Goal: Book appointment/travel/reservation

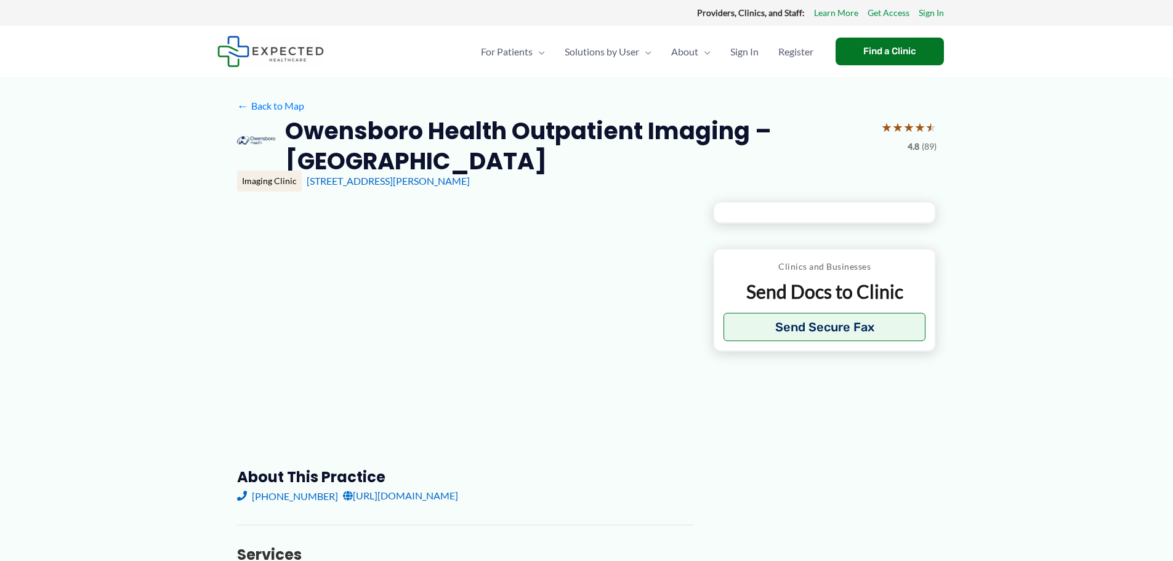
type input "**********"
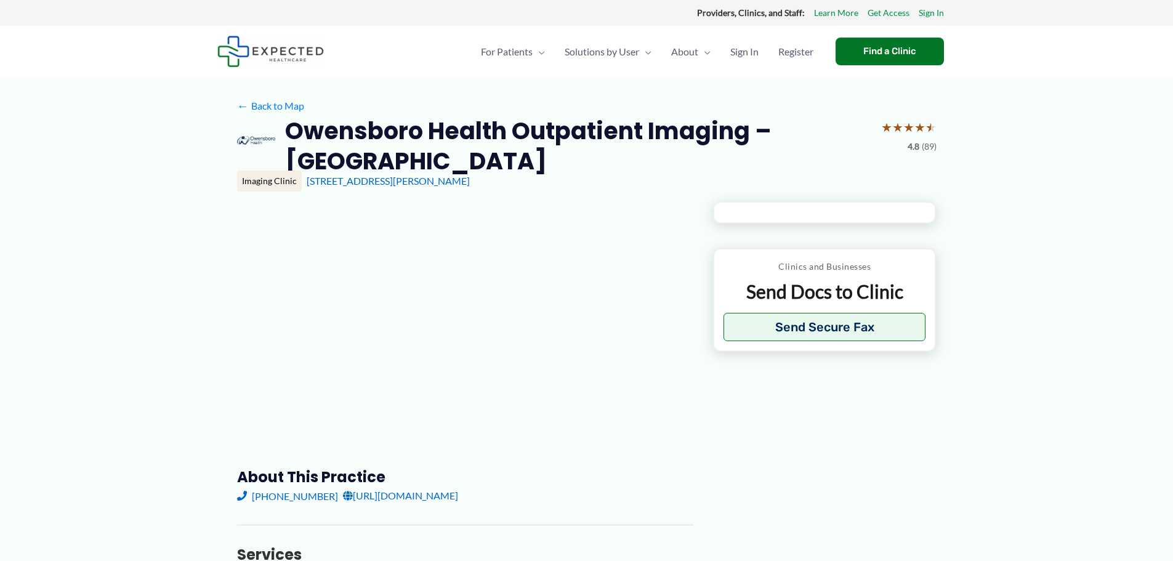
type input "**********"
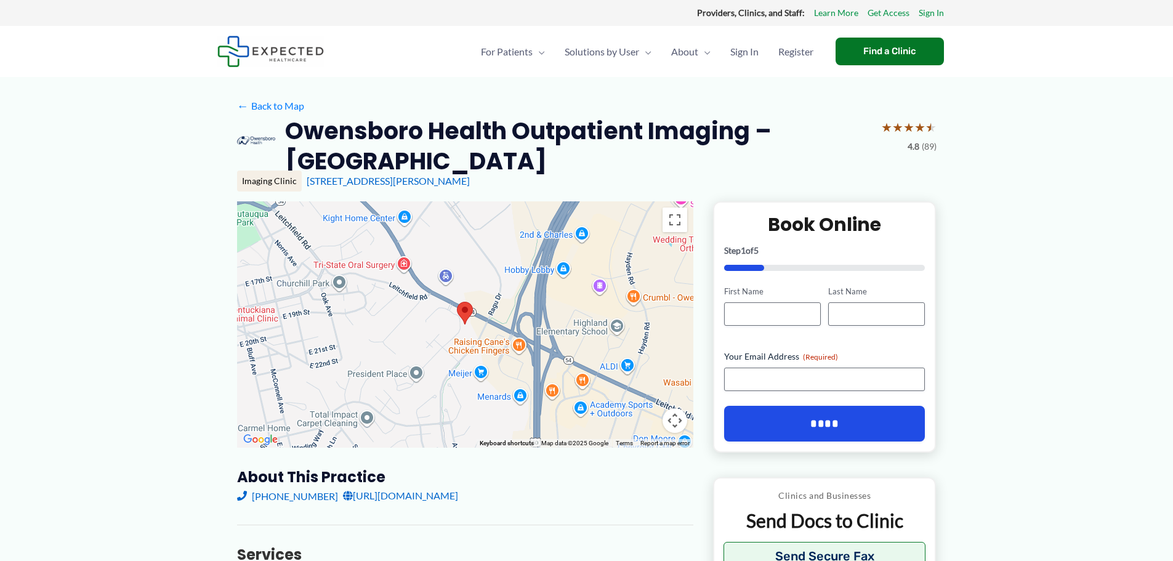
drag, startPoint x: 319, startPoint y: 415, endPoint x: 79, endPoint y: 397, distance: 240.8
click at [319, 421] on div at bounding box center [465, 324] width 456 height 246
